Goal: Information Seeking & Learning: Learn about a topic

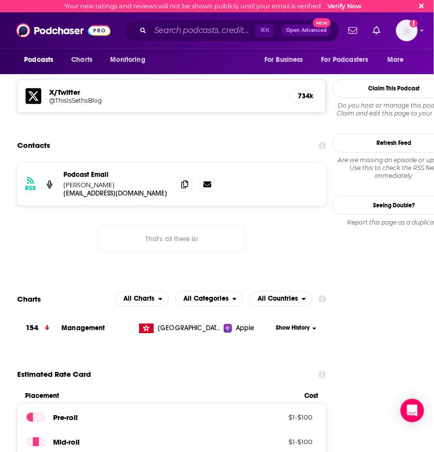
click at [207, 38] on div "⌘ K Open Advanced New" at bounding box center [231, 30] width 216 height 23
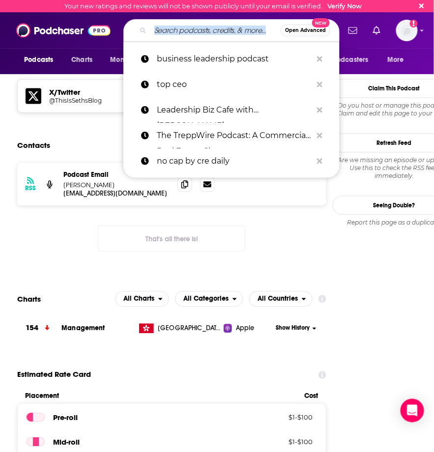
click at [205, 33] on input "Search podcasts, credits, & more..." at bounding box center [215, 31] width 130 height 16
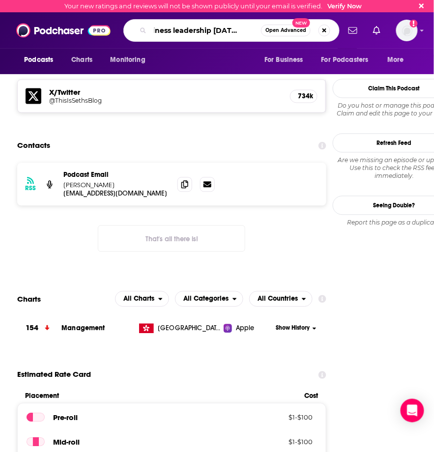
scroll to position [0, 19]
type input "business leadership [DATE] podcast"
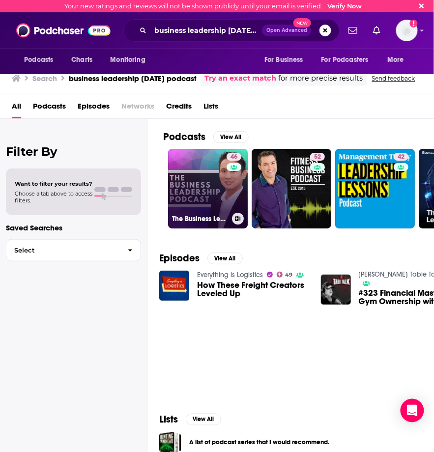
click at [206, 172] on link "46 The Business Leadership Podcast" at bounding box center [208, 189] width 80 height 80
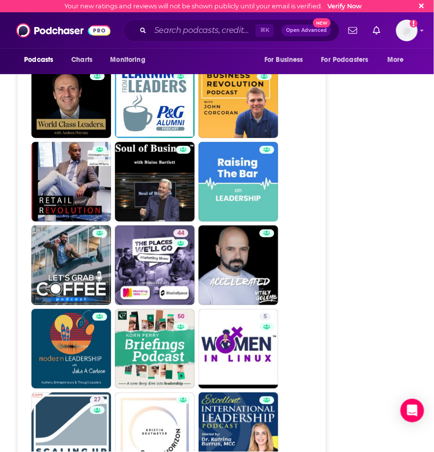
scroll to position [2038, 0]
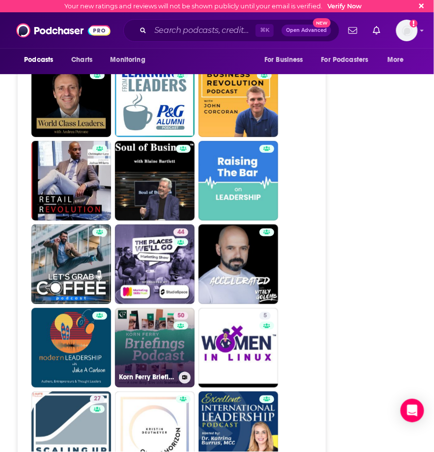
click at [173, 334] on link "50 Korn Ferry Briefings: Leadership Unfiltered" at bounding box center [155, 348] width 80 height 80
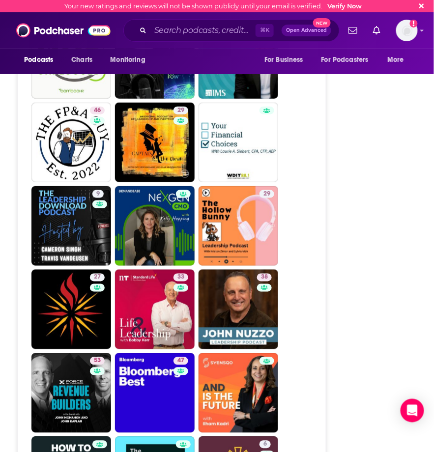
scroll to position [2327, 0]
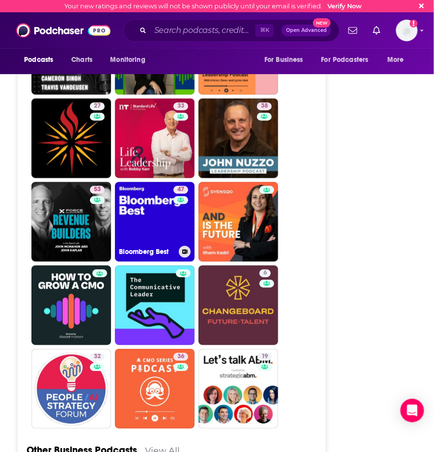
click at [153, 203] on link "47 Bloomberg Best" at bounding box center [155, 222] width 80 height 80
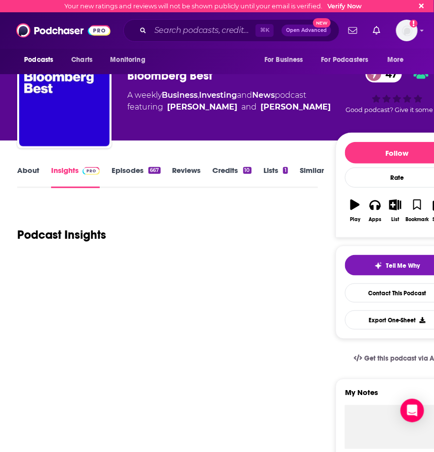
scroll to position [14, 0]
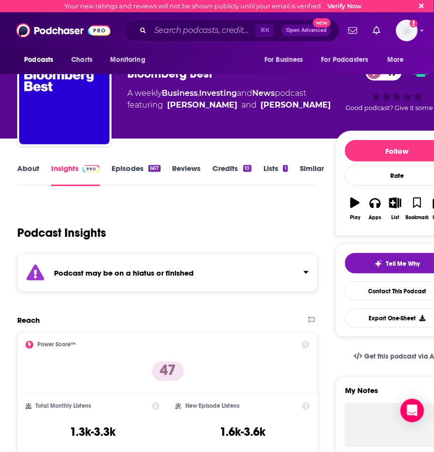
type input "[URL][DOMAIN_NAME]"
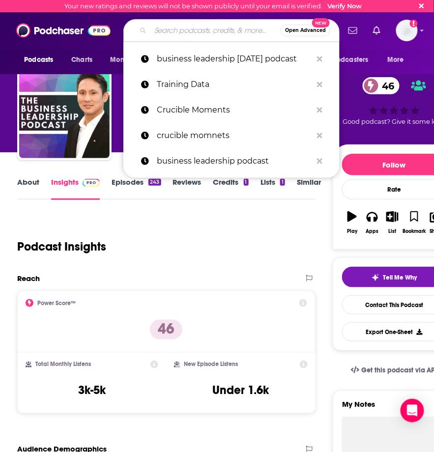
click at [186, 27] on input "Search podcasts, credits, & more..." at bounding box center [215, 31] width 130 height 16
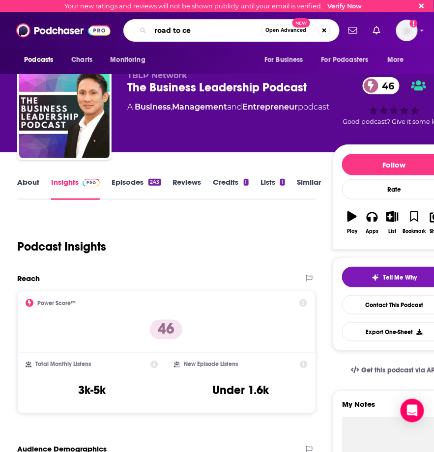
type input "road to ceo"
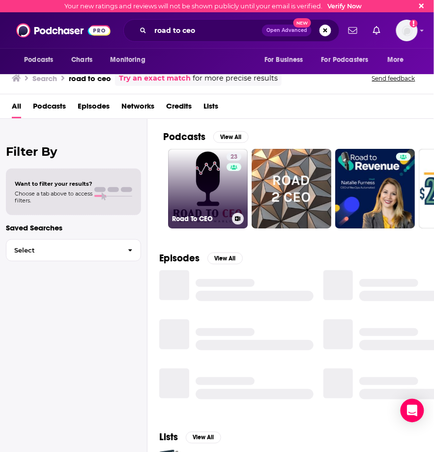
click at [206, 191] on link "23 Road To CEO" at bounding box center [208, 189] width 80 height 80
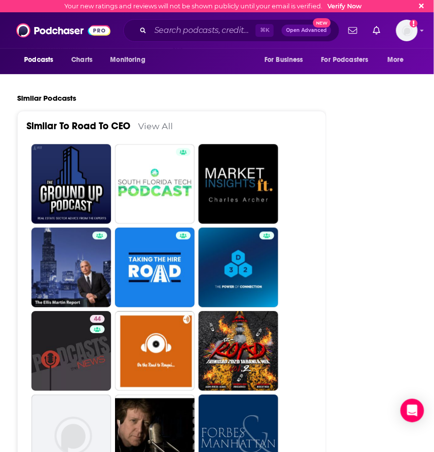
scroll to position [1647, 0]
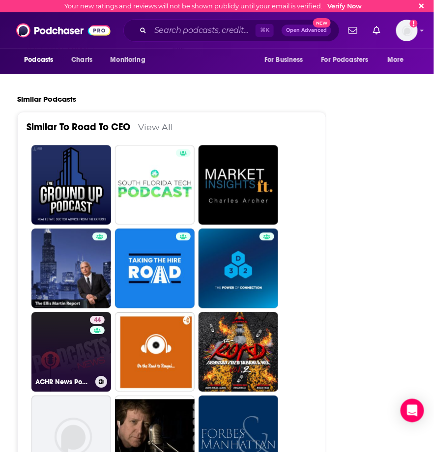
click at [72, 334] on link "44 ACHR News Podcast" at bounding box center [71, 353] width 80 height 80
type input "[URL][DOMAIN_NAME]"
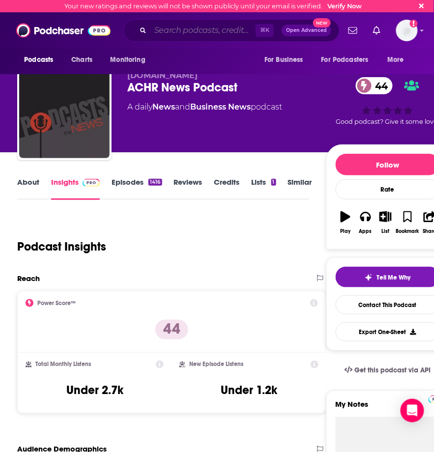
click at [183, 28] on input "Search podcasts, credits, & more..." at bounding box center [202, 31] width 105 height 16
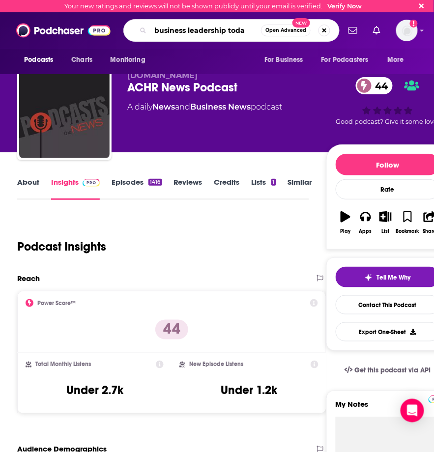
type input "business leadership [DATE]"
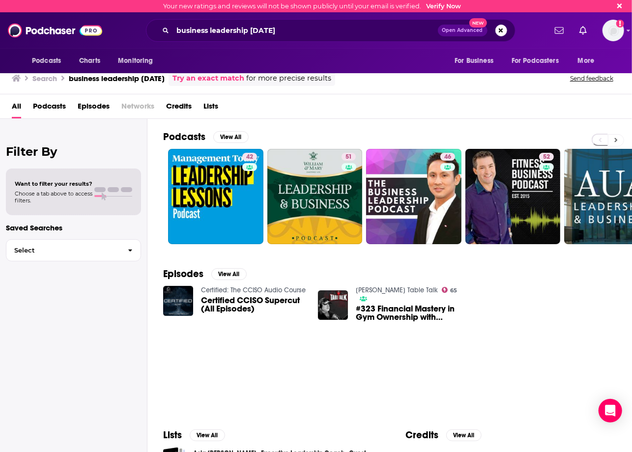
click at [434, 142] on icon at bounding box center [615, 140] width 3 height 7
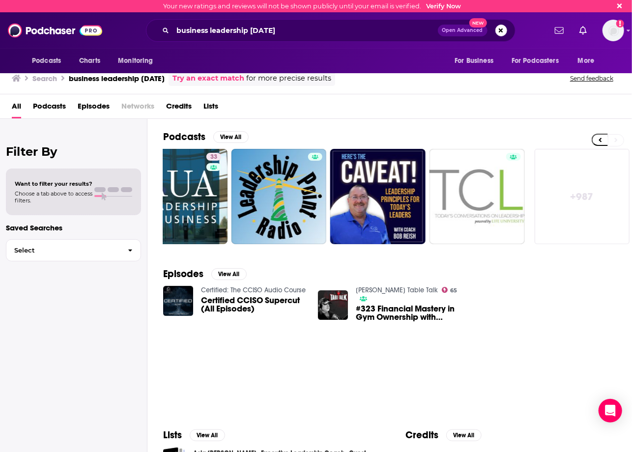
scroll to position [0, 434]
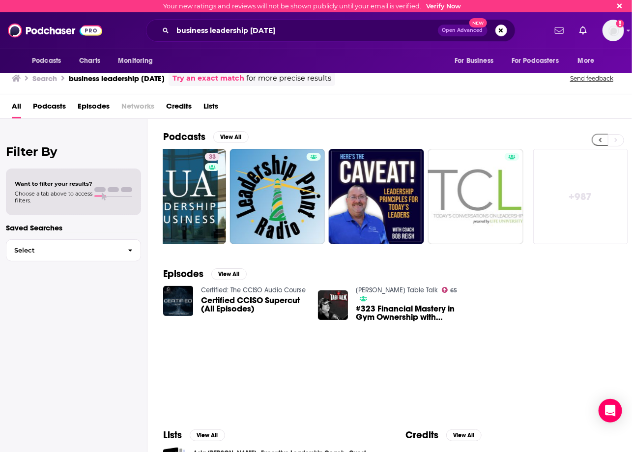
click at [434, 141] on icon at bounding box center [600, 140] width 3 height 7
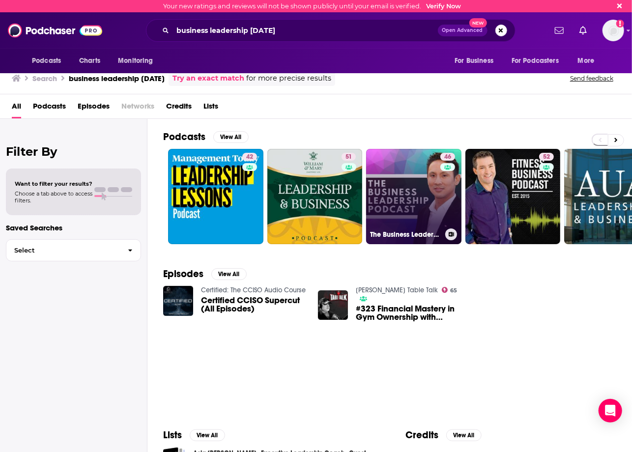
scroll to position [0, 0]
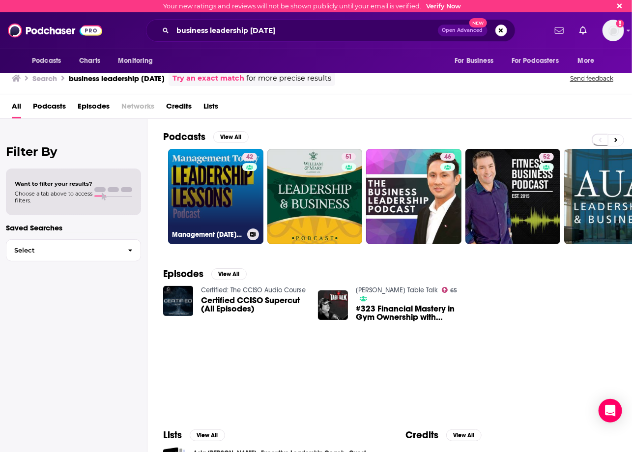
click at [225, 189] on link "42 Management [DATE] Leadership Lessons" at bounding box center [215, 196] width 95 height 95
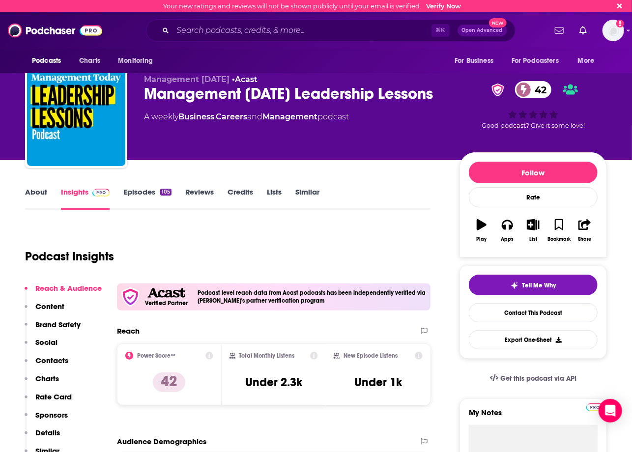
drag, startPoint x: 205, startPoint y: 119, endPoint x: 147, endPoint y: 103, distance: 60.2
click at [147, 103] on div "Management [DATE] Leadership Lessons 42" at bounding box center [294, 93] width 300 height 19
copy h2 "Management [DATE] Leadership Lessons"
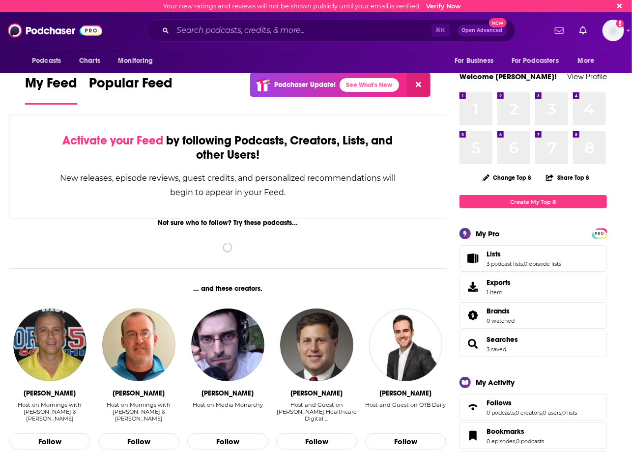
click at [294, 38] on div "⌘ K Open Advanced New" at bounding box center [331, 30] width 370 height 23
click at [295, 32] on input "Search podcasts, credits, & more..." at bounding box center [302, 31] width 259 height 16
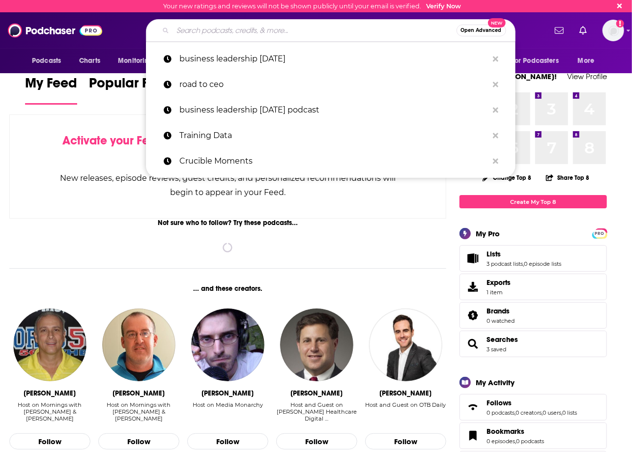
paste input "The Business Leadership Today Podcast"
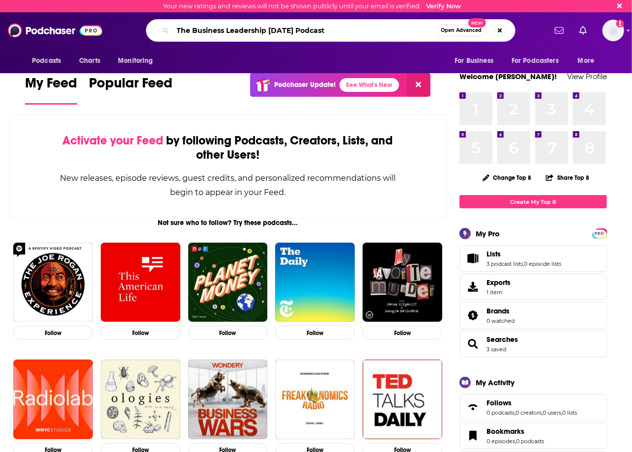
type input "The Business Leadership Today Podcast"
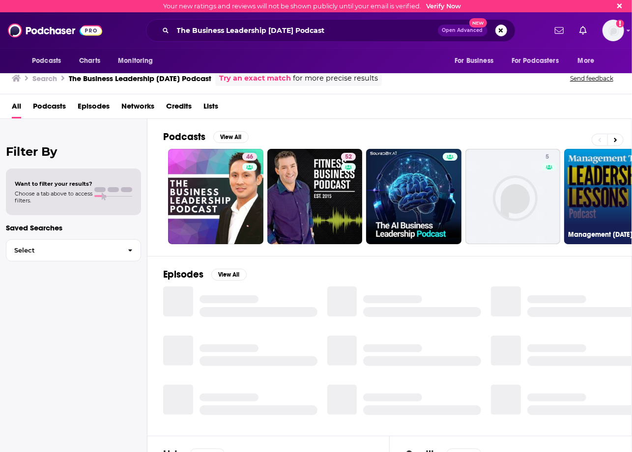
click at [605, 171] on link "42 Management [DATE] Leadership Lessons" at bounding box center [611, 196] width 95 height 95
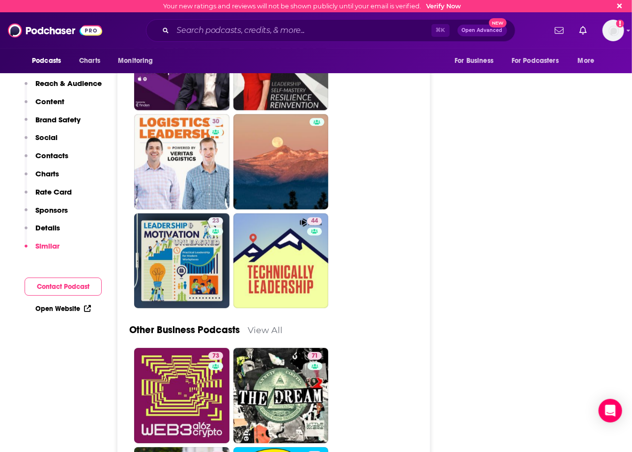
scroll to position [2886, 0]
